Goal: Transaction & Acquisition: Purchase product/service

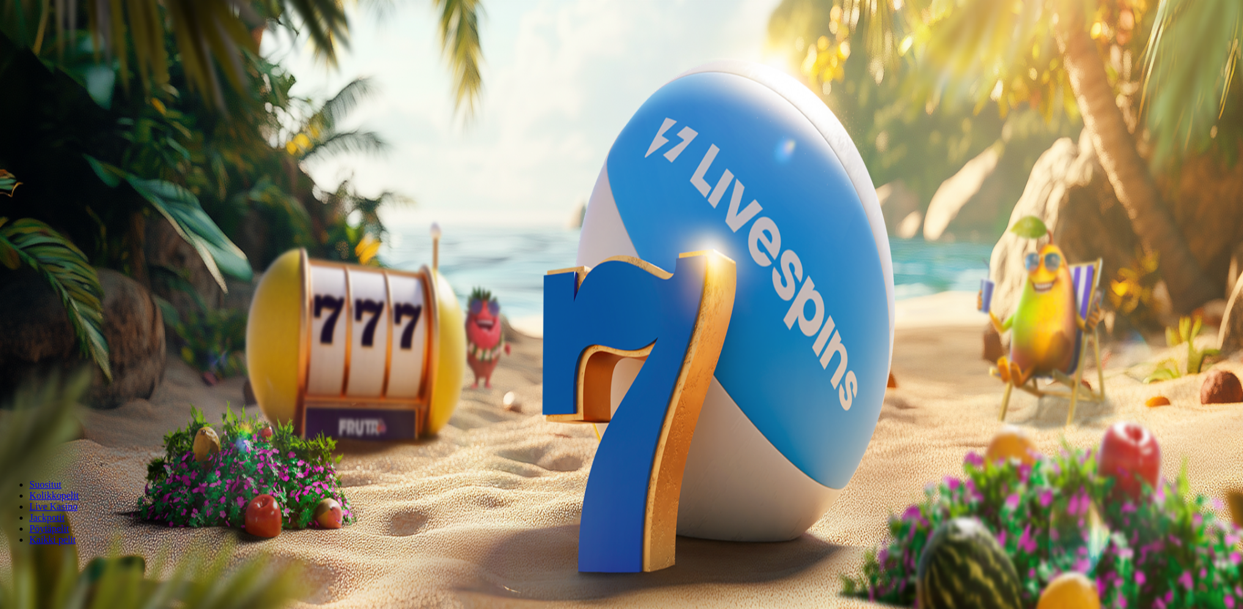
click at [64, 324] on span "Talleta ja pelaa" at bounding box center [37, 319] width 54 height 9
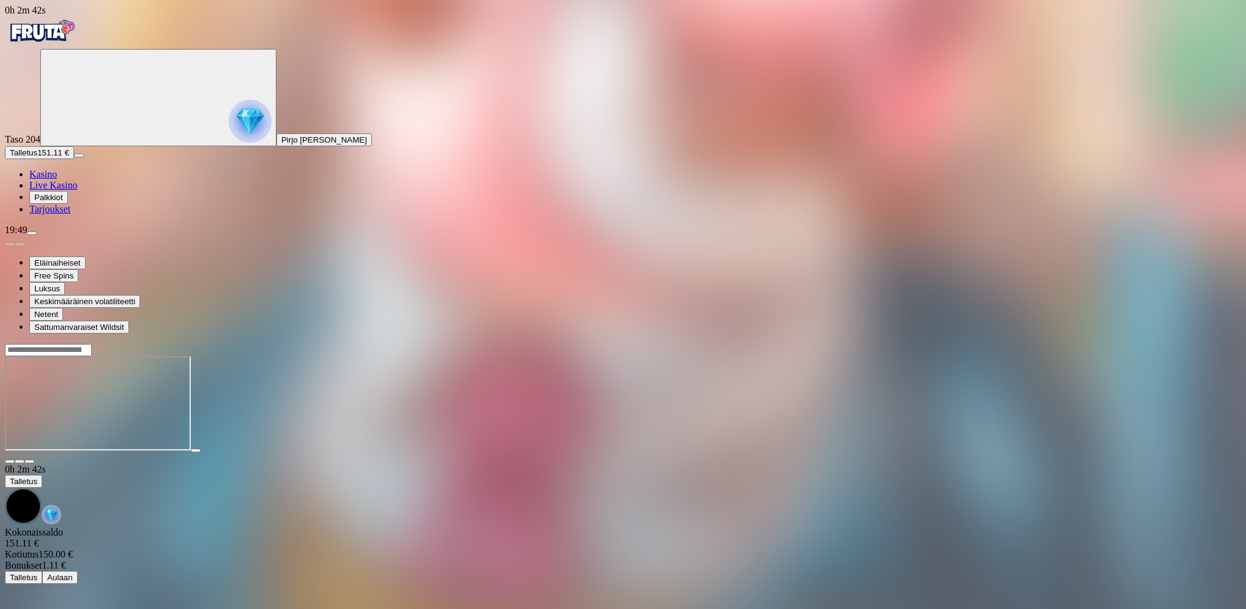
click at [74, 159] on button "Talletus 151.11 €" at bounding box center [39, 152] width 69 height 13
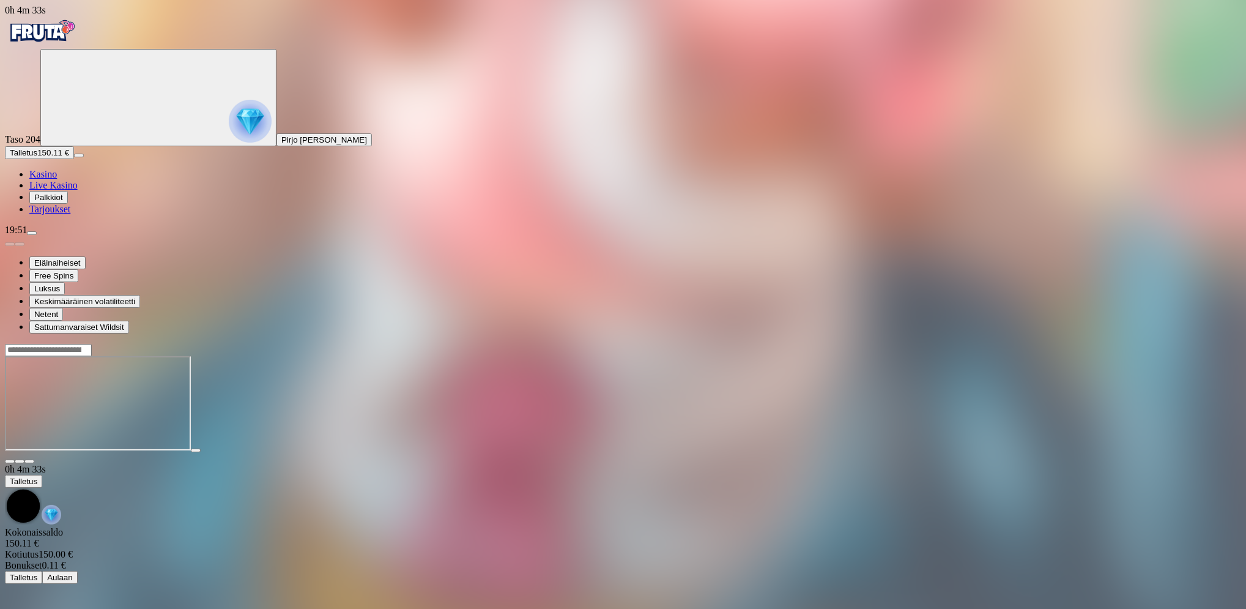
click at [78, 215] on div "Taso 204 Pirjo [PERSON_NAME] Talletus 150.11 € Kasino Live Kasino Palkkiot Tarj…" at bounding box center [623, 132] width 1236 height 166
click at [74, 159] on button "Talletus 150.11 €" at bounding box center [39, 152] width 69 height 13
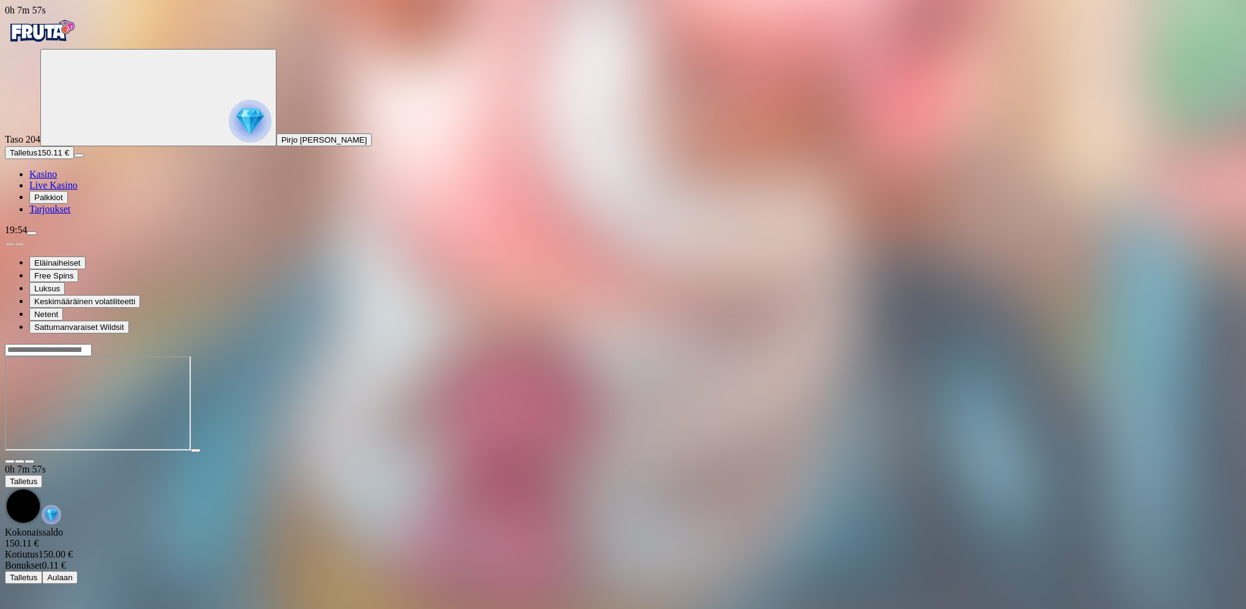
click at [74, 159] on button "Talletus 150.11 €" at bounding box center [39, 152] width 69 height 13
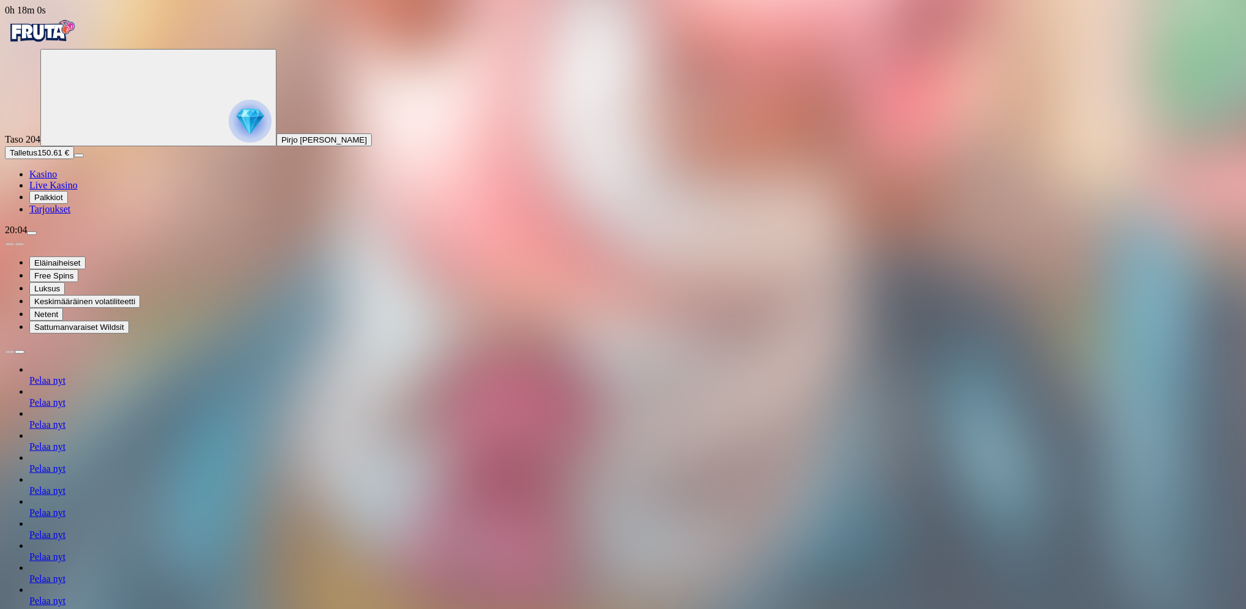
click at [32, 233] on span "menu icon" at bounding box center [32, 233] width 0 height 0
type input "****"
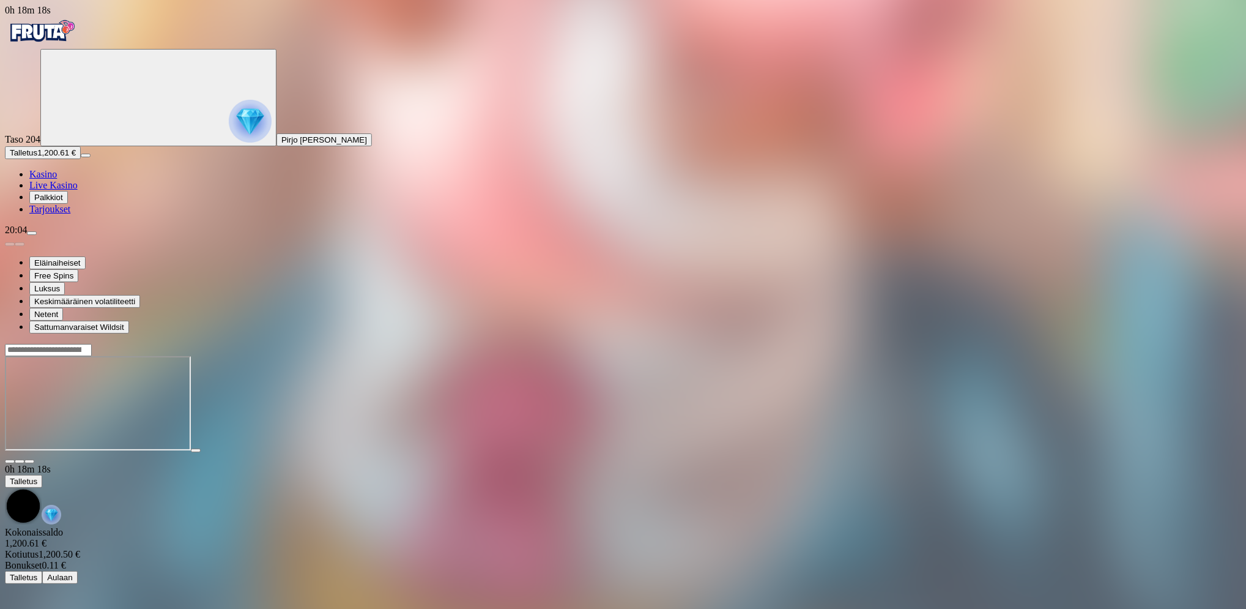
click at [32, 233] on span "menu icon" at bounding box center [32, 233] width 0 height 0
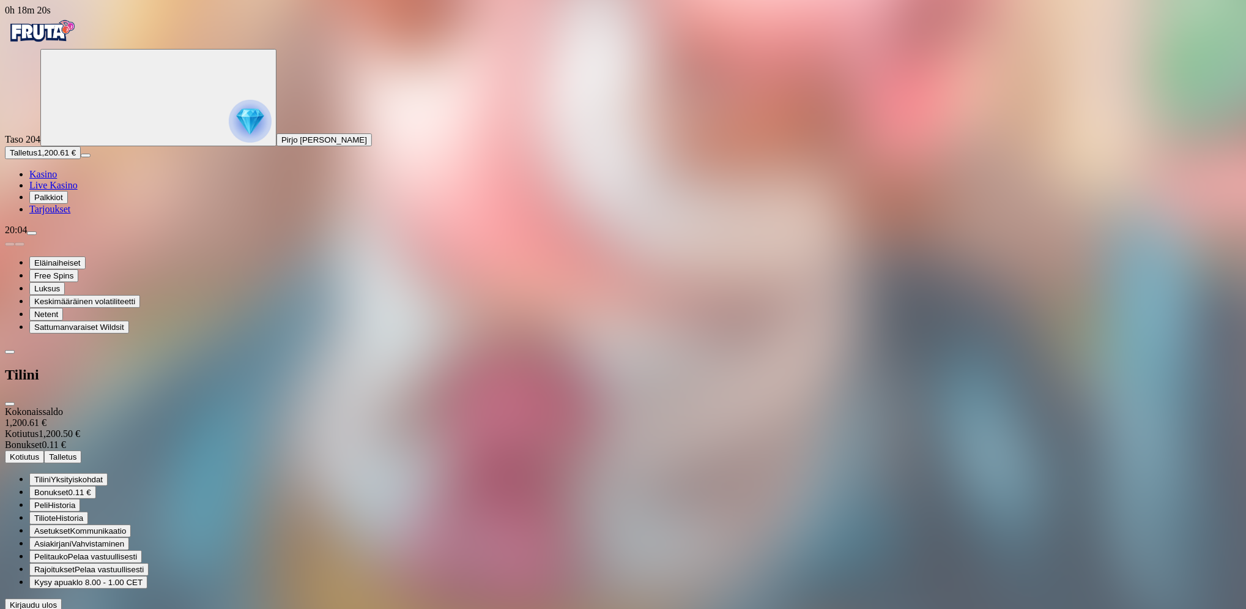
click at [57, 600] on span "Kirjaudu ulos" at bounding box center [33, 604] width 47 height 9
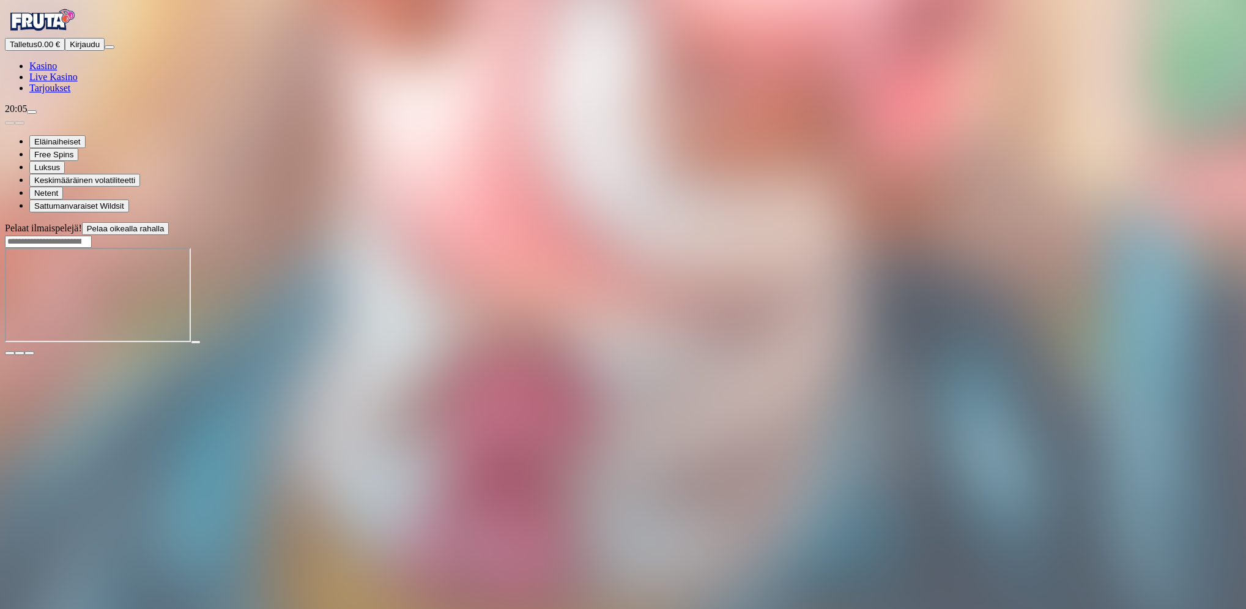
click at [228, 355] on div "Pelaat ilmaispelejä! Pelaa oikealla rahalla" at bounding box center [623, 288] width 1236 height 133
